Goal: Navigation & Orientation: Find specific page/section

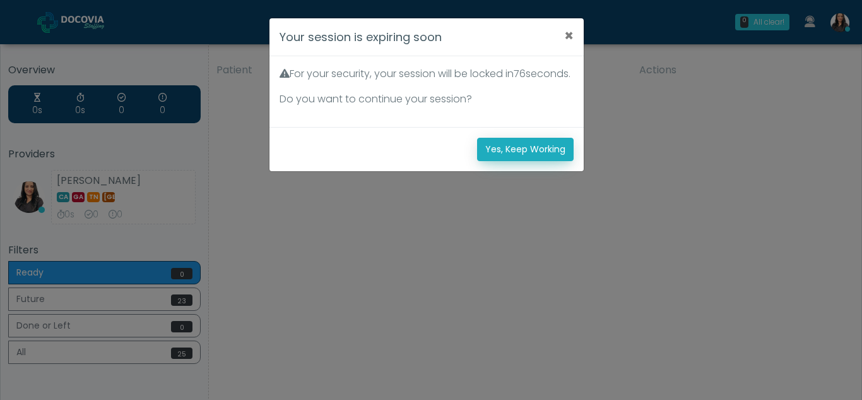
click at [559, 161] on button "Yes, Keep Working" at bounding box center [525, 149] width 97 height 23
